Goal: Task Accomplishment & Management: Manage account settings

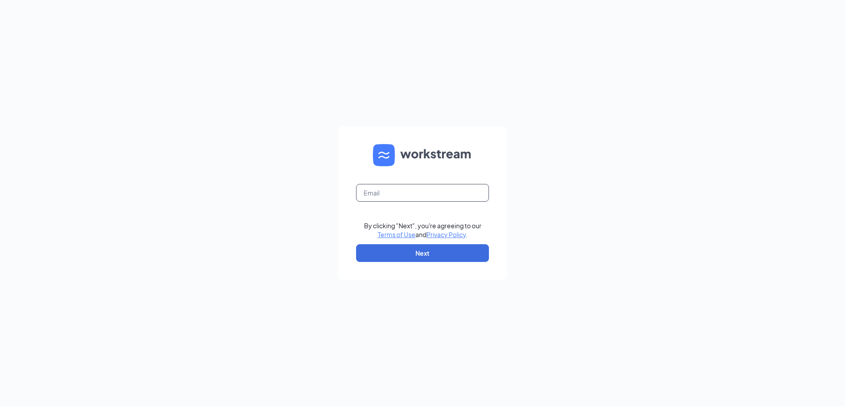
click at [395, 191] on input "text" at bounding box center [422, 193] width 133 height 18
type input "joeyjobe22@gmail.com"
click at [395, 247] on button "Next" at bounding box center [422, 253] width 133 height 18
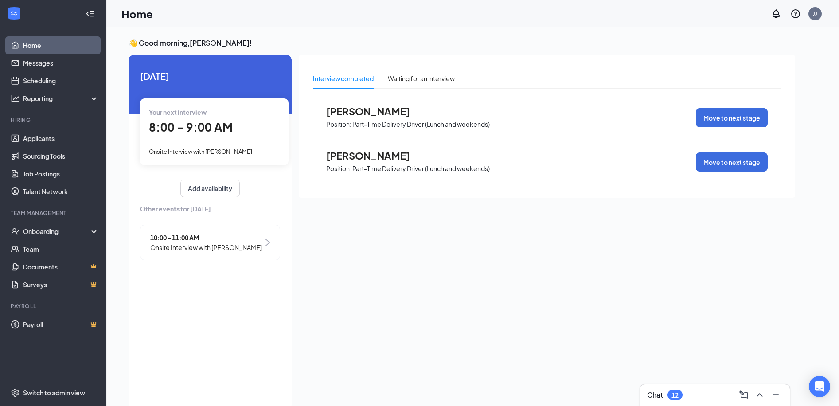
click at [214, 251] on span "Onsite Interview with [PERSON_NAME]" at bounding box center [206, 247] width 112 height 10
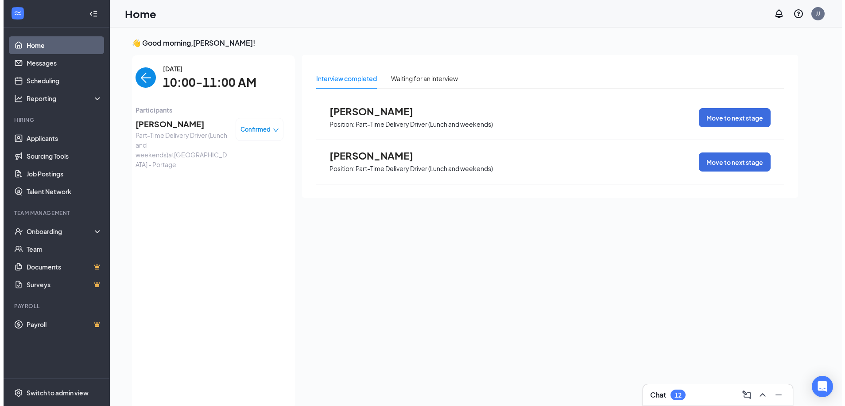
scroll to position [4, 0]
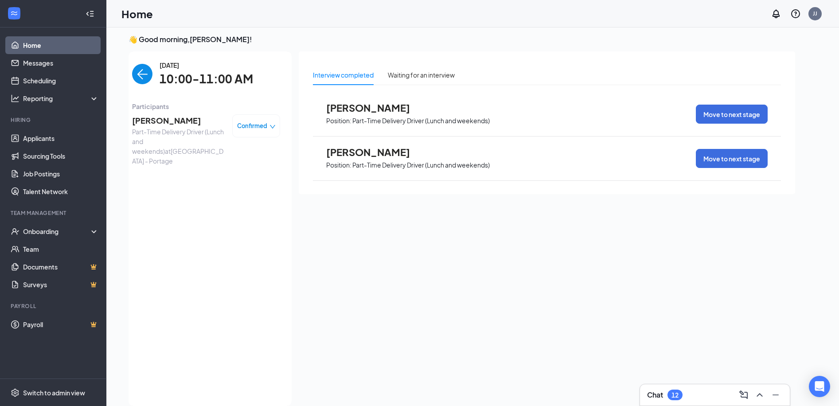
click at [152, 117] on span "[PERSON_NAME]" at bounding box center [178, 120] width 93 height 12
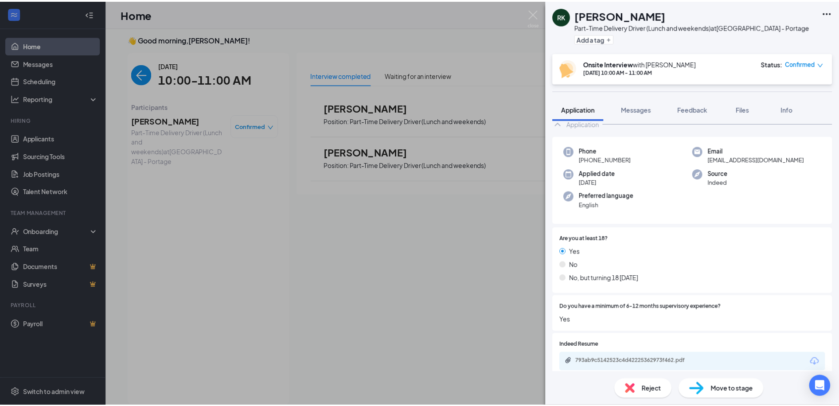
scroll to position [44, 0]
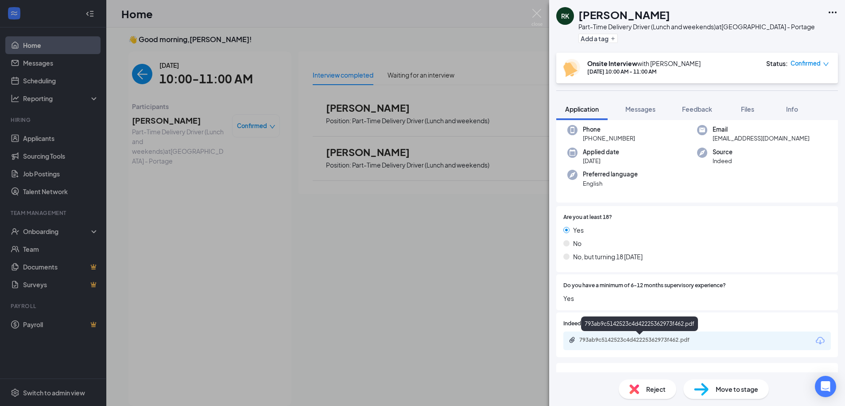
click at [611, 336] on div "793ab9c5142523c4d42225362973f462.pdf" at bounding box center [641, 339] width 124 height 7
click at [412, 251] on div "RK [PERSON_NAME] Part-Time Delivery Driver (Lunch and weekends) at [GEOGRAPHIC_…" at bounding box center [422, 203] width 845 height 406
